Goal: Task Accomplishment & Management: Manage account settings

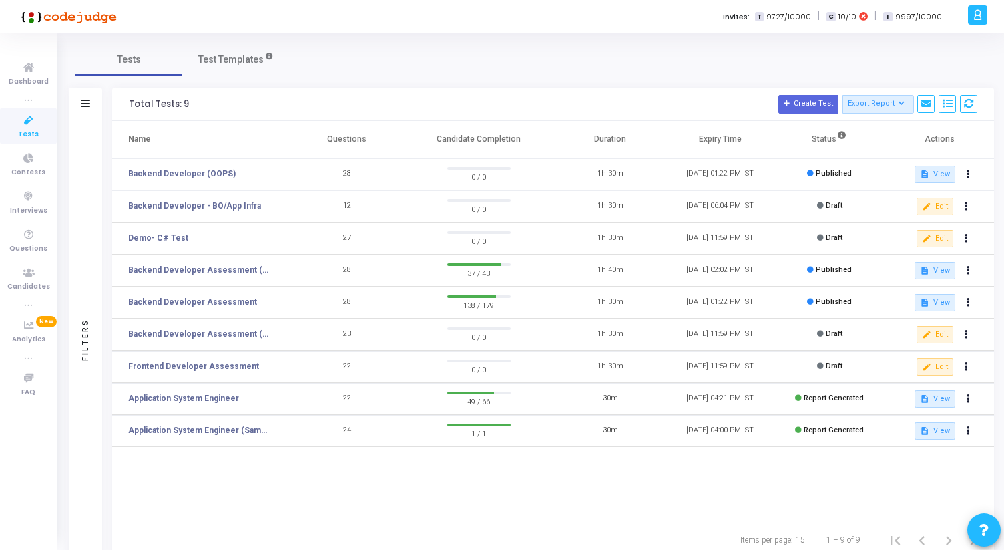
drag, startPoint x: 127, startPoint y: 101, endPoint x: 522, endPoint y: 138, distance: 396.9
click at [523, 138] on div "Total Tests: 9 Create Test Export Report Id Name Job Role Questions Candidate C…" at bounding box center [553, 322] width 882 height 471
click at [522, 138] on th "Candidate Completion" at bounding box center [479, 139] width 154 height 37
drag, startPoint x: 522, startPoint y: 138, endPoint x: 127, endPoint y: 105, distance: 396.6
click at [127, 105] on div "Total Tests: 9 Create Test Export Report Id Name Job Role Questions Candidate C…" at bounding box center [553, 322] width 882 height 471
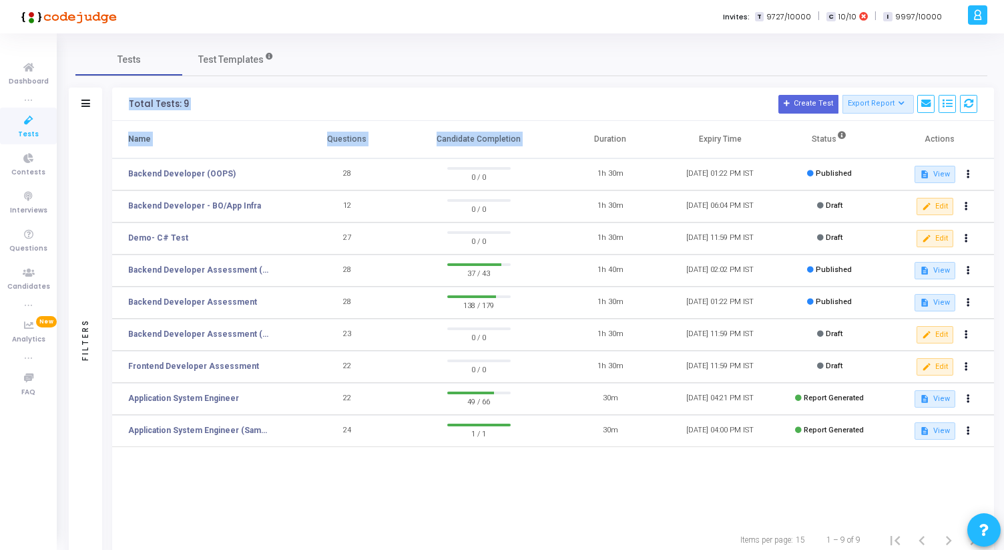
click at [127, 105] on div "Total Tests: 9 Create Test Export Report Id Name Job Role Questions Candidate C…" at bounding box center [553, 103] width 882 height 33
drag, startPoint x: 127, startPoint y: 105, endPoint x: 519, endPoint y: 137, distance: 393.2
click at [518, 137] on div "Total Tests: 9 Create Test Export Report Id Name Job Role Questions Candidate C…" at bounding box center [553, 322] width 882 height 471
click at [519, 137] on th "Candidate Completion" at bounding box center [479, 139] width 154 height 37
drag, startPoint x: 521, startPoint y: 137, endPoint x: 120, endPoint y: 105, distance: 402.6
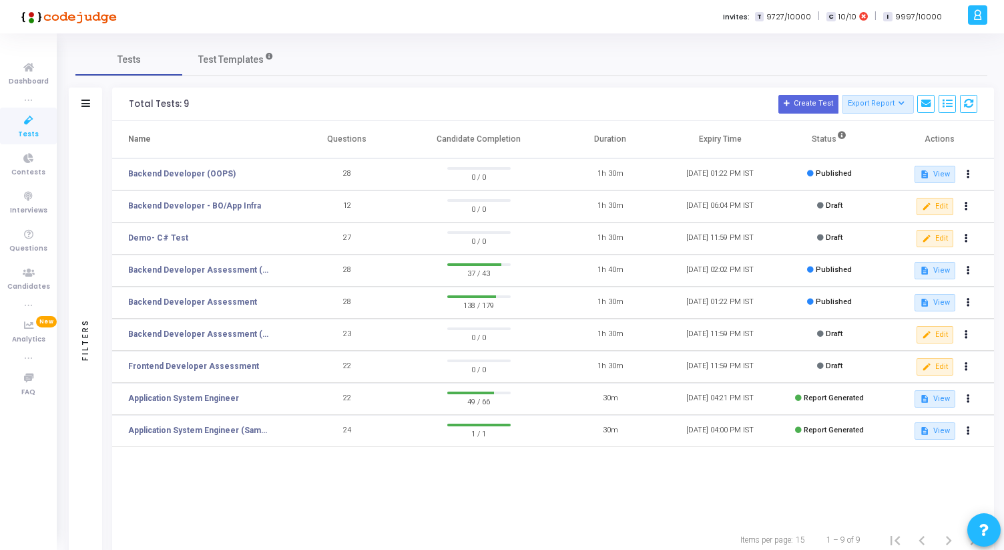
click at [120, 105] on div "Total Tests: 9 Create Test Export Report Id Name Job Role Questions Candidate C…" at bounding box center [553, 322] width 882 height 471
click at [120, 105] on div "Total Tests: 9 Create Test Export Report Id Name Job Role Questions Candidate C…" at bounding box center [553, 103] width 882 height 33
drag, startPoint x: 120, startPoint y: 105, endPoint x: 524, endPoint y: 145, distance: 405.9
click at [524, 145] on div "Total Tests: 9 Create Test Export Report Id Name Job Role Questions Candidate C…" at bounding box center [553, 322] width 882 height 471
click at [524, 145] on th "Candidate Completion" at bounding box center [479, 139] width 154 height 37
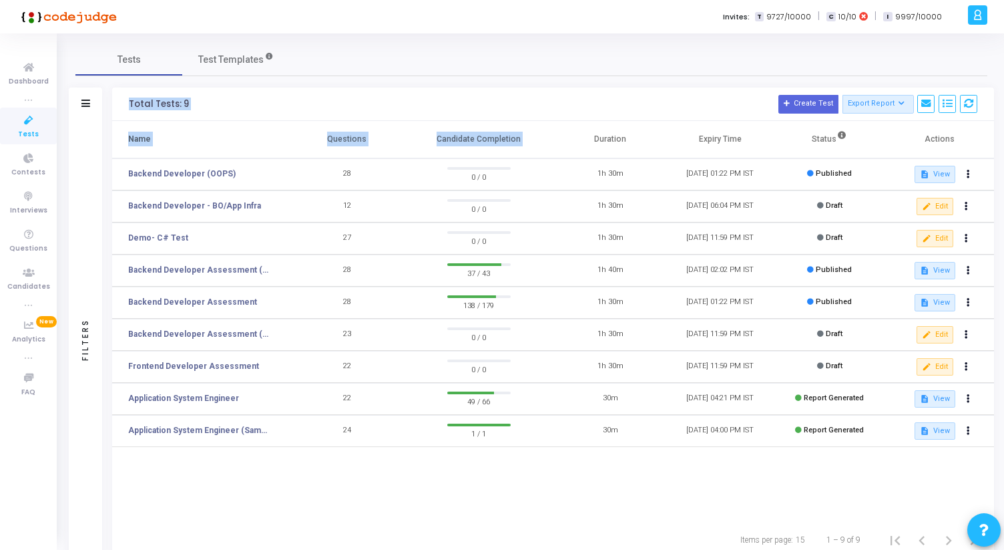
drag, startPoint x: 524, startPoint y: 145, endPoint x: 124, endPoint y: 105, distance: 402.0
click at [124, 105] on div "Total Tests: 9 Create Test Export Report Id Name Job Role Questions Candidate C…" at bounding box center [553, 322] width 882 height 471
click at [124, 105] on div "Total Tests: 9 Create Test Export Report Id Name Job Role Questions Candidate C…" at bounding box center [553, 103] width 882 height 33
drag, startPoint x: 124, startPoint y: 105, endPoint x: 525, endPoint y: 152, distance: 403.3
click at [529, 156] on div "Total Tests: 9 Create Test Export Report Id Name Job Role Questions Candidate C…" at bounding box center [553, 322] width 882 height 471
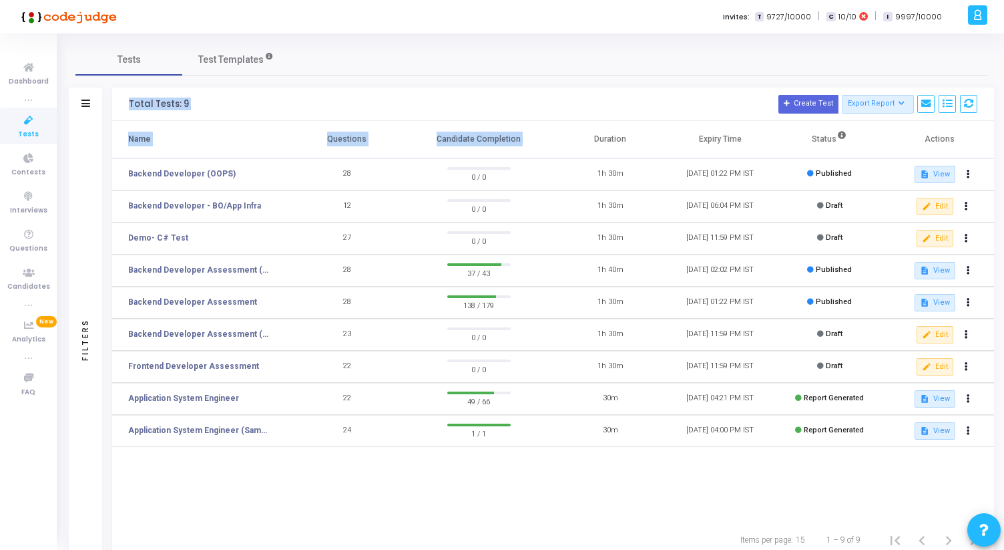
click at [525, 149] on th "Candidate Completion" at bounding box center [479, 139] width 154 height 37
drag, startPoint x: 525, startPoint y: 148, endPoint x: 124, endPoint y: 104, distance: 403.7
click at [124, 104] on div "Total Tests: 9 Create Test Export Report Id Name Job Role Questions Candidate C…" at bounding box center [553, 322] width 882 height 471
click at [124, 104] on div "Total Tests: 9 Create Test Export Report Id Name Job Role Questions Candidate C…" at bounding box center [553, 103] width 882 height 33
drag, startPoint x: 124, startPoint y: 104, endPoint x: 523, endPoint y: 138, distance: 401.3
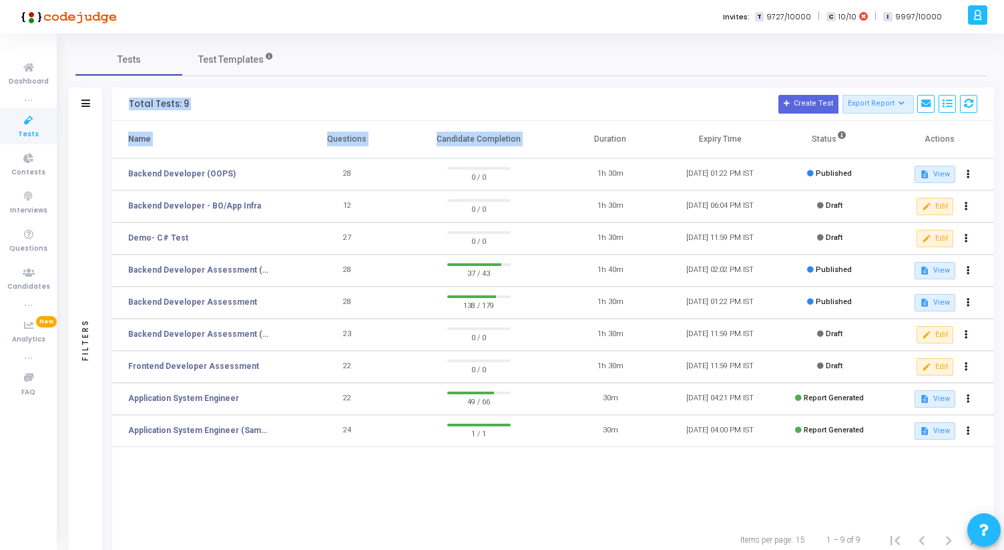
click at [523, 138] on div "Total Tests: 9 Create Test Export Report Id Name Job Role Questions Candidate C…" at bounding box center [553, 322] width 882 height 471
click at [523, 138] on th "Candidate Completion" at bounding box center [479, 139] width 154 height 37
drag, startPoint x: 523, startPoint y: 138, endPoint x: 114, endPoint y: 99, distance: 411.1
click at [114, 99] on div "Total Tests: 9 Create Test Export Report Id Name Job Role Questions Candidate C…" at bounding box center [553, 322] width 882 height 471
click at [114, 99] on div "Total Tests: 9 Create Test Export Report Id Name Job Role Questions Candidate C…" at bounding box center [553, 103] width 882 height 33
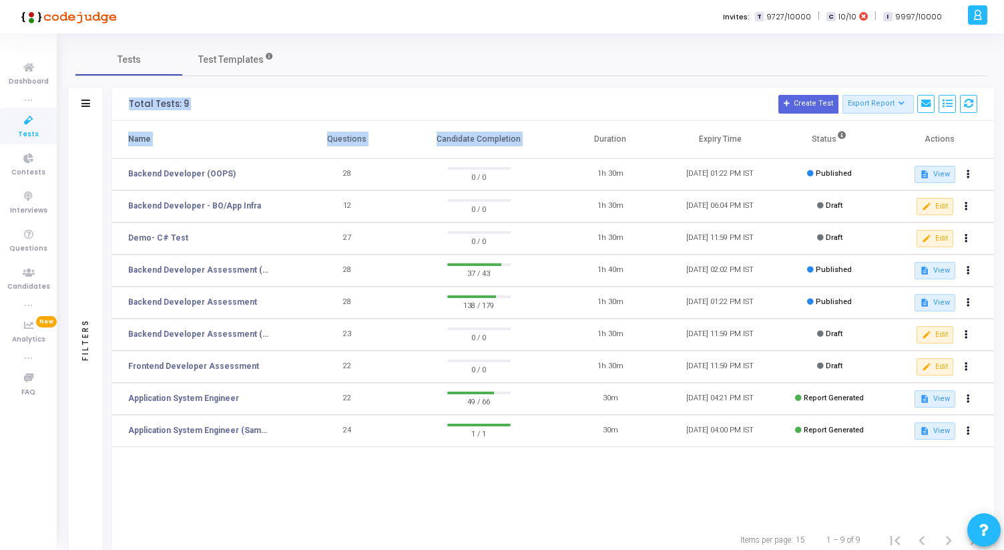
drag, startPoint x: 114, startPoint y: 99, endPoint x: 507, endPoint y: 134, distance: 394.1
click at [507, 134] on div "Total Tests: 9 Create Test Export Report Id Name Job Role Questions Candidate C…" at bounding box center [553, 322] width 882 height 471
click at [506, 134] on th "Candidate Completion" at bounding box center [479, 139] width 154 height 37
